Goal: Information Seeking & Learning: Learn about a topic

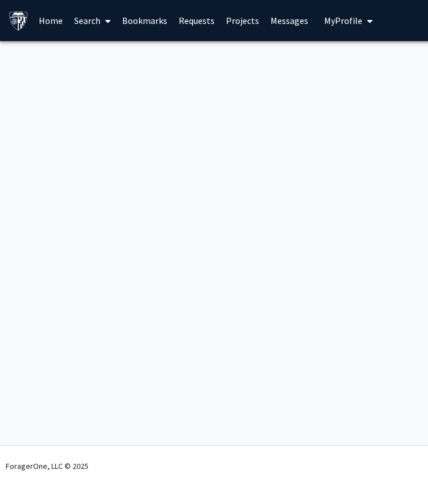
click at [239, 171] on div "Skip navigation Home Search Bookmarks Requests Projects Messages My Profile [PE…" at bounding box center [342, 243] width 685 height 486
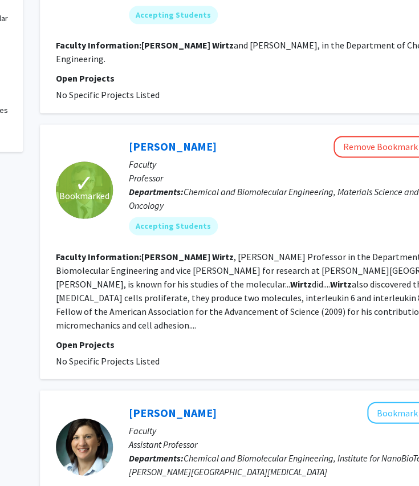
scroll to position [386, 139]
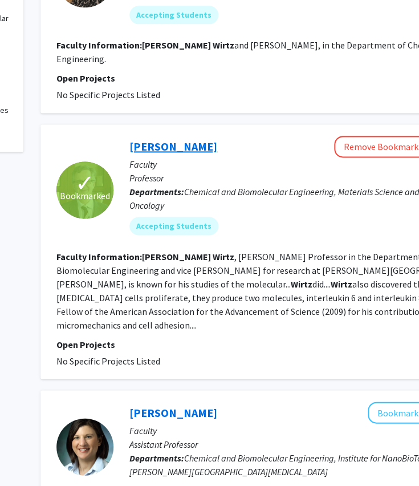
click at [145, 139] on link "Denis Wirtz" at bounding box center [174, 146] width 88 height 14
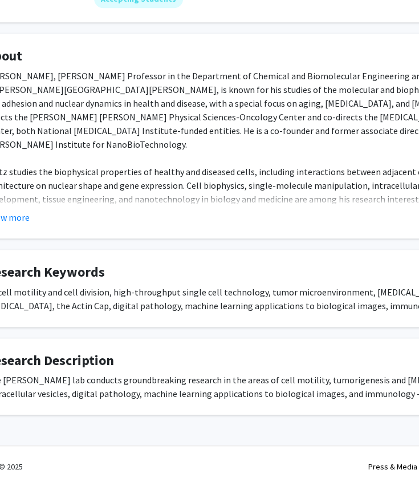
scroll to position [173, 68]
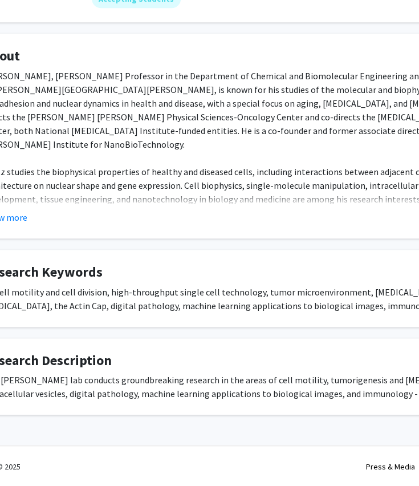
click at [52, 208] on fg-read-more "Denis Wirtz, Theophilus Halley Smoot Professor in the Department of Chemical an…" at bounding box center [274, 146] width 582 height 155
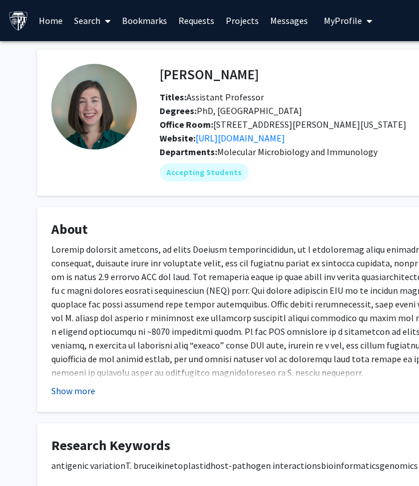
click at [89, 390] on button "Show more" at bounding box center [73, 391] width 44 height 14
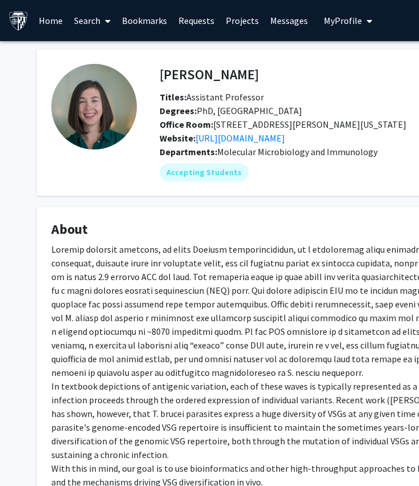
click at [80, 17] on link "Search" at bounding box center [92, 21] width 48 height 40
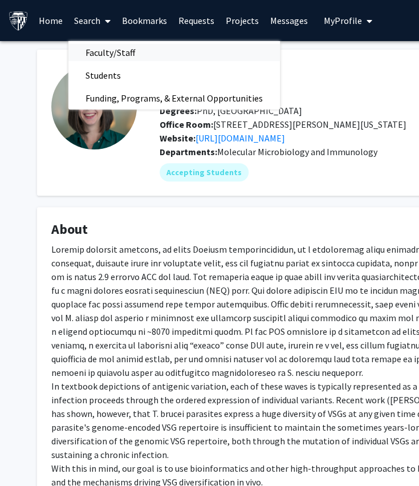
click at [99, 59] on span "Faculty/Staff" at bounding box center [110, 52] width 84 height 23
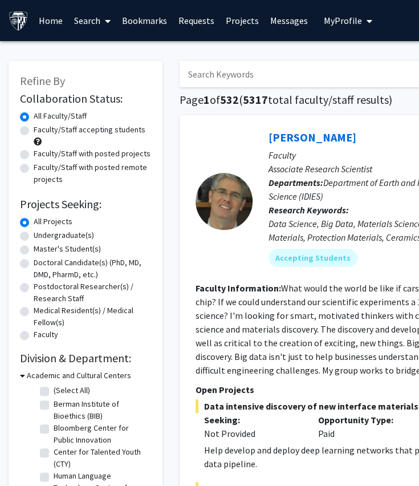
click at [207, 71] on input "Search Keywords" at bounding box center [404, 74] width 448 height 26
type input "c"
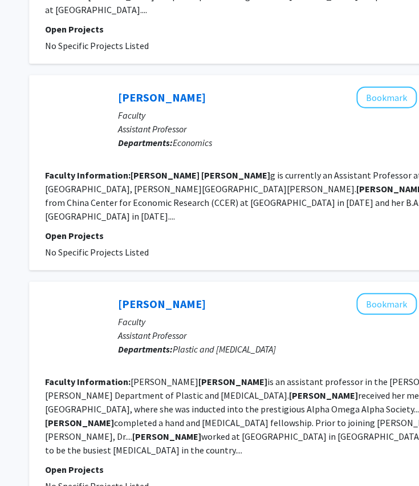
scroll to position [2072, 151]
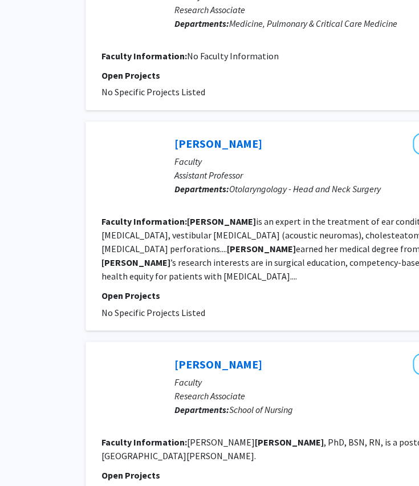
scroll to position [1640, 94]
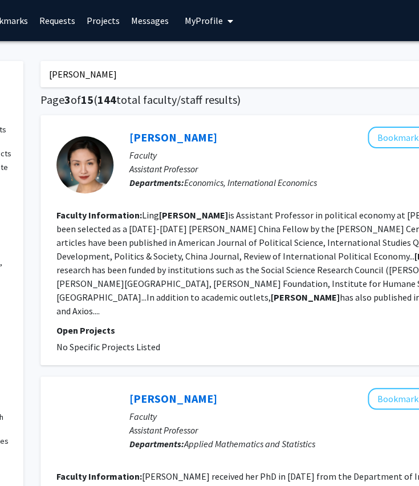
scroll to position [0, 143]
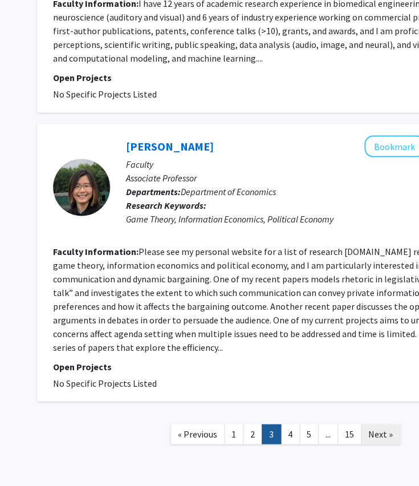
click at [377, 428] on span "Next »" at bounding box center [381, 433] width 25 height 11
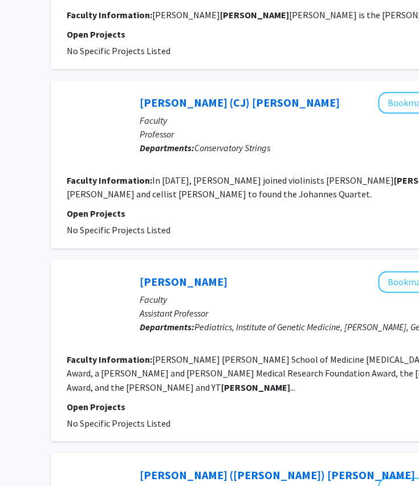
scroll to position [1713, 129]
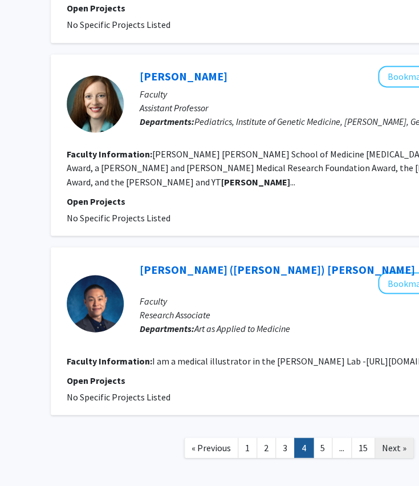
click at [397, 442] on span "Next »" at bounding box center [394, 447] width 25 height 11
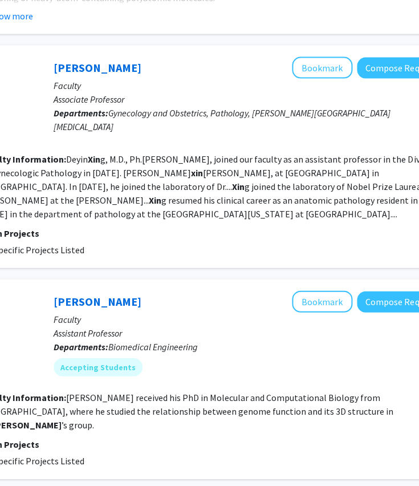
scroll to position [1940, 215]
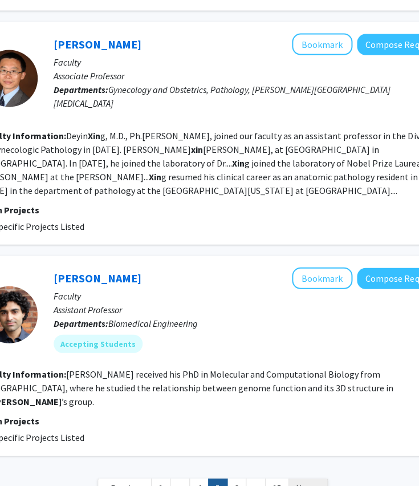
click at [304, 483] on span "Next »" at bounding box center [308, 488] width 25 height 11
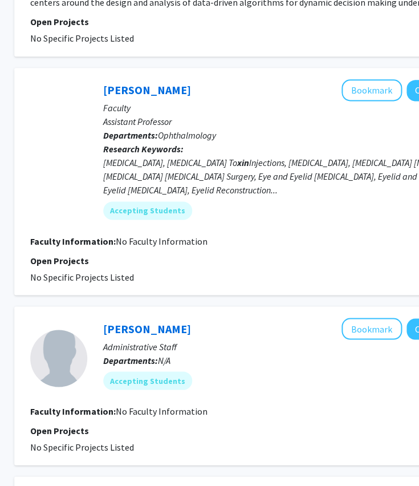
scroll to position [1890, 165]
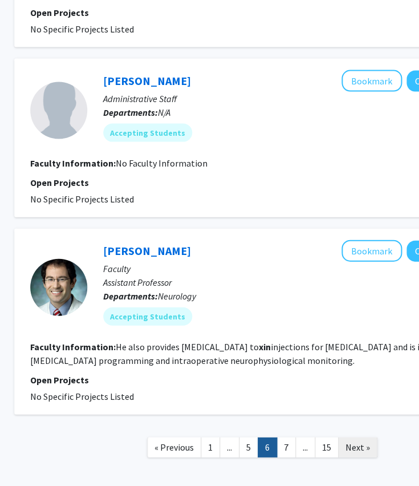
click at [346, 442] on span "Next »" at bounding box center [358, 447] width 25 height 11
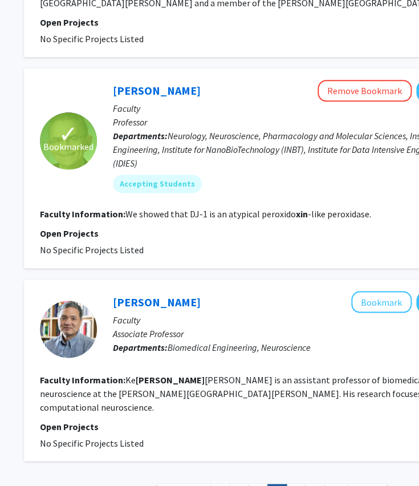
scroll to position [1649, 156]
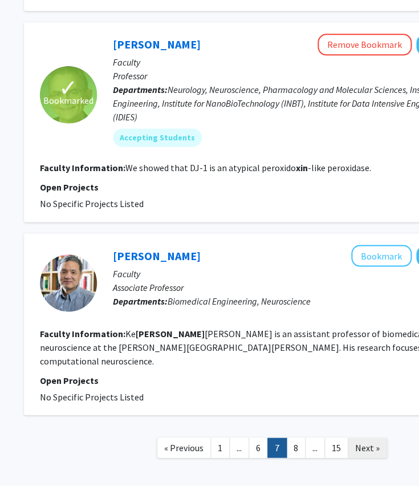
click at [379, 438] on link "Next »" at bounding box center [367, 448] width 39 height 20
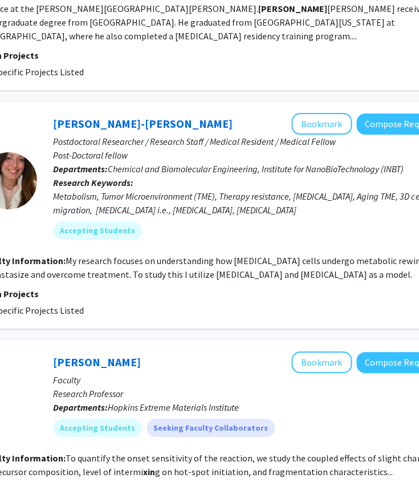
scroll to position [1207, 216]
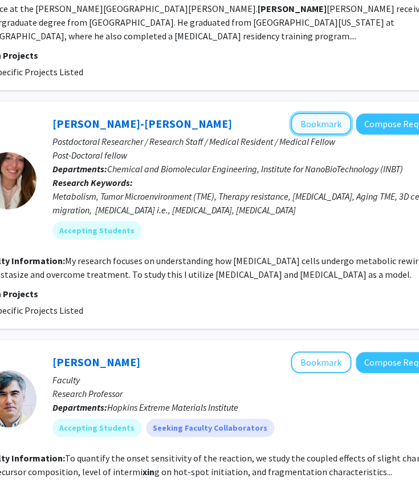
click at [304, 114] on button "Bookmark" at bounding box center [321, 124] width 60 height 22
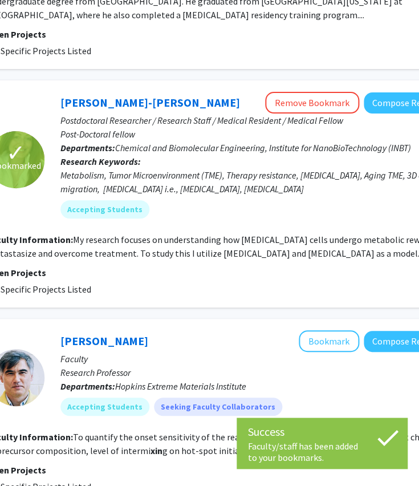
scroll to position [1229, 208]
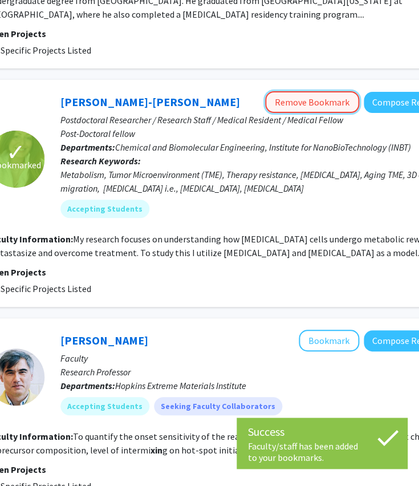
click at [315, 98] on button "Remove Bookmark" at bounding box center [312, 102] width 94 height 22
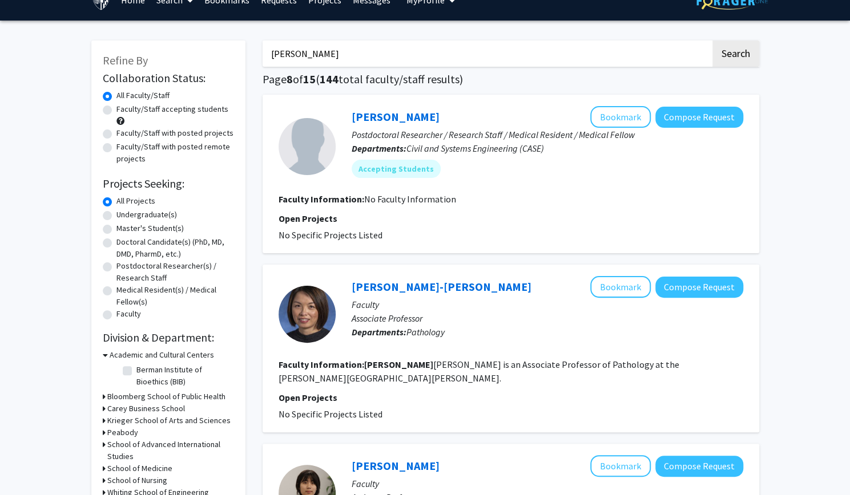
scroll to position [0, 0]
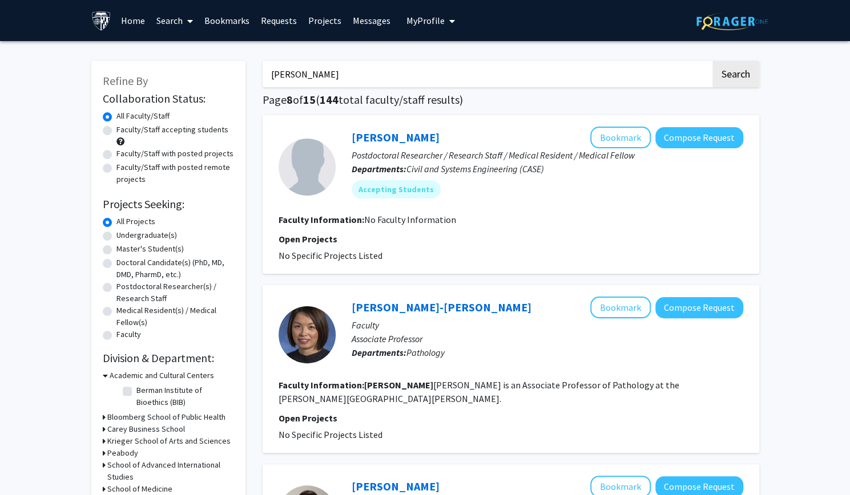
click at [420, 84] on input "xin chen" at bounding box center [486, 74] width 448 height 26
type input "fleming"
click at [427, 61] on button "Search" at bounding box center [735, 74] width 47 height 26
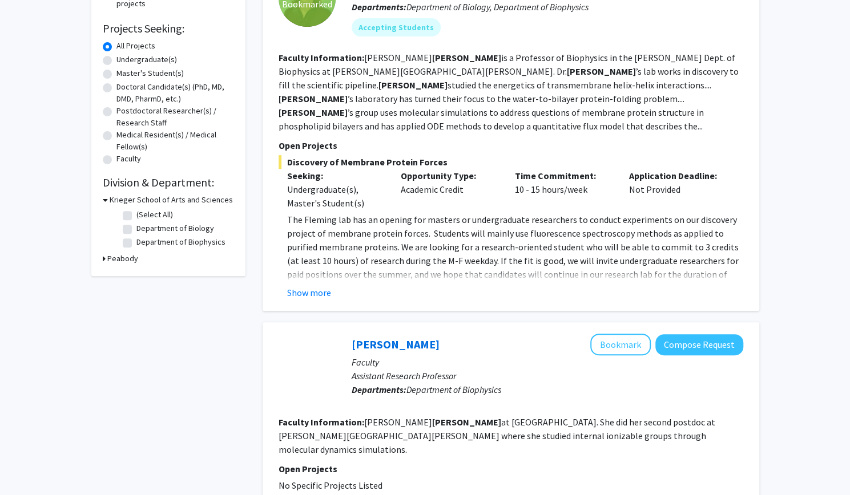
scroll to position [183, 0]
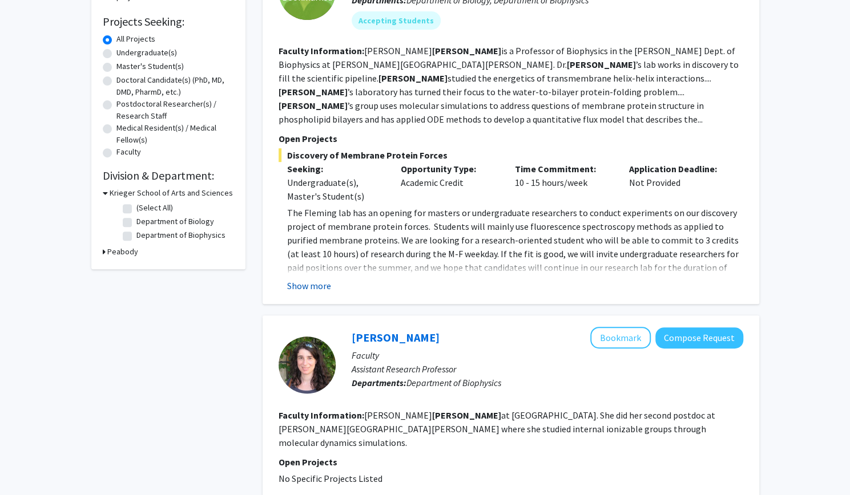
click at [317, 279] on button "Show more" at bounding box center [309, 286] width 44 height 14
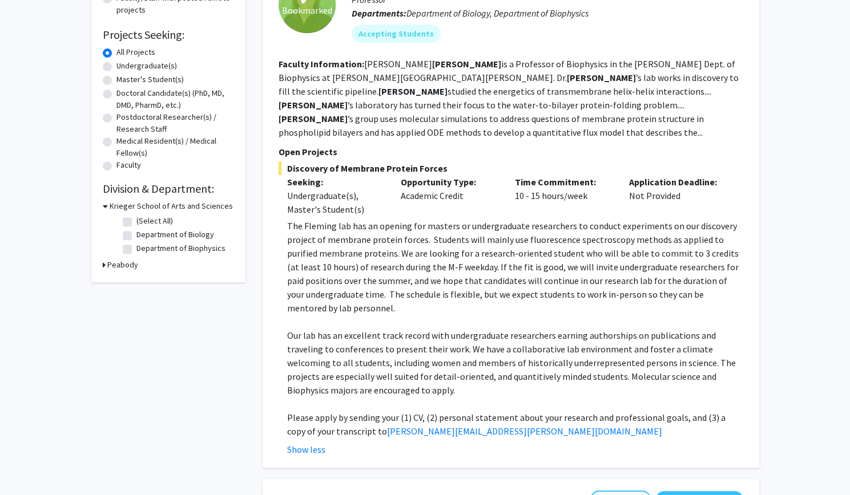
scroll to position [170, 0]
click at [355, 274] on p "The Fleming lab has an opening for masters or undergraduate researchers to cond…" at bounding box center [515, 267] width 456 height 96
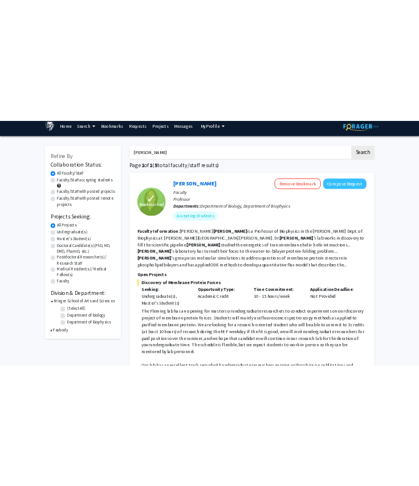
scroll to position [0, 0]
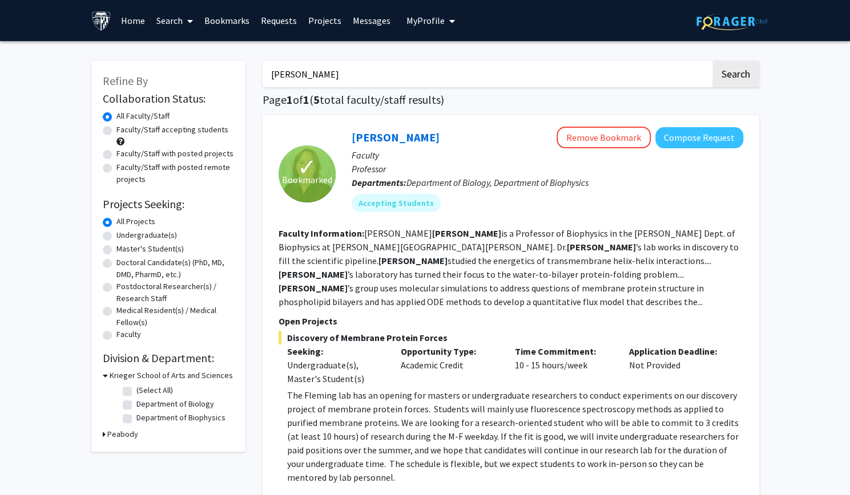
click at [365, 145] on div "Karen Fleming Remove Bookmark Compose Request" at bounding box center [546, 138] width 391 height 22
click at [367, 140] on link "Karen Fleming" at bounding box center [395, 137] width 88 height 14
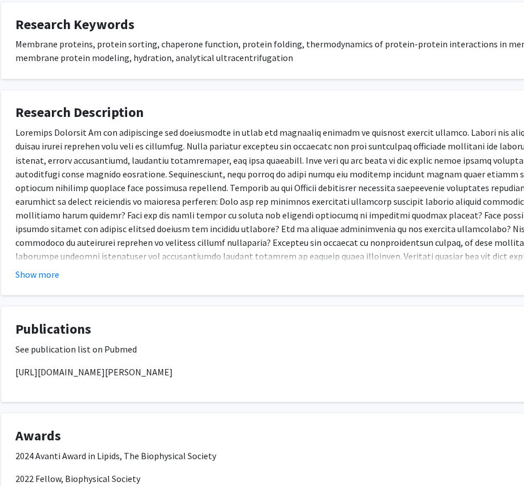
scroll to position [626, 35]
click at [39, 270] on button "Show more" at bounding box center [38, 274] width 44 height 14
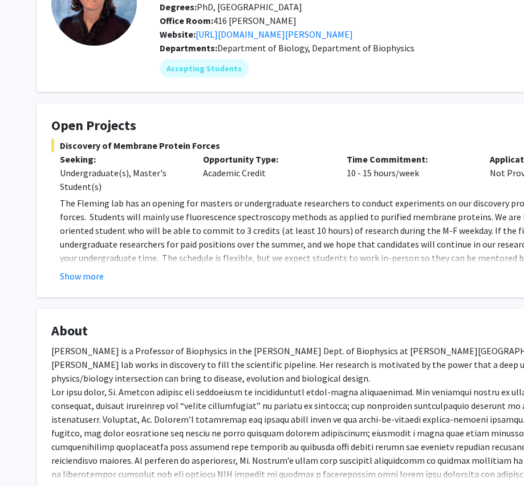
scroll to position [100, 0]
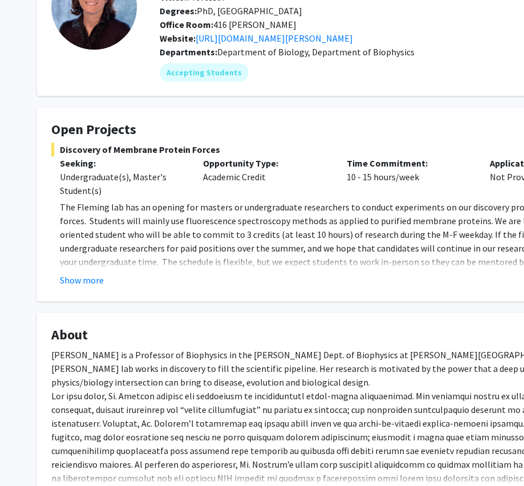
click at [82, 290] on fg-card "Open Projects Discovery of Membrane Protein Forces Seeking: Undergraduate(s), M…" at bounding box center [342, 204] width 610 height 194
click at [86, 278] on button "Show more" at bounding box center [82, 280] width 44 height 14
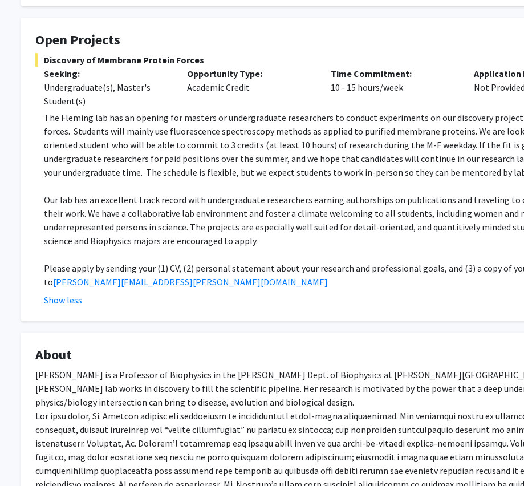
scroll to position [189, 14]
